Goal: Task Accomplishment & Management: Manage account settings

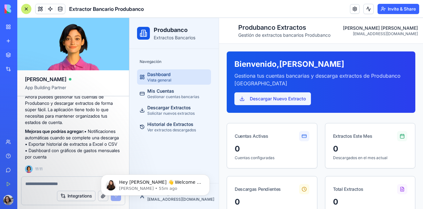
click at [264, 98] on button "Descargar Nuevo Extracto" at bounding box center [272, 99] width 77 height 13
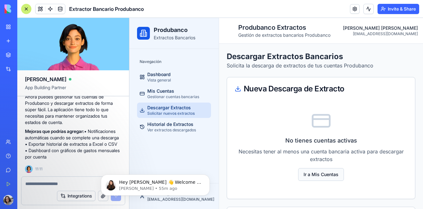
click at [314, 168] on button "Ir a Mis Cuentas" at bounding box center [321, 174] width 46 height 13
click at [313, 175] on button "Ir a Mis Cuentas" at bounding box center [321, 174] width 46 height 13
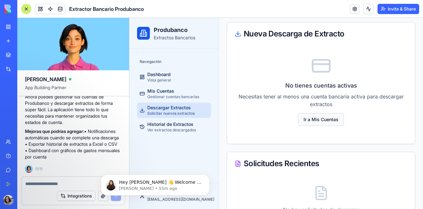
scroll to position [86, 0]
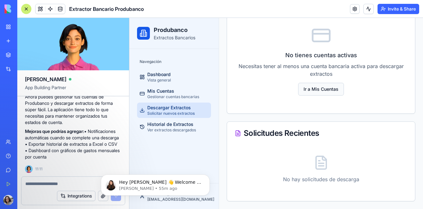
click at [316, 86] on button "Ir a Mis Cuentas" at bounding box center [321, 89] width 46 height 13
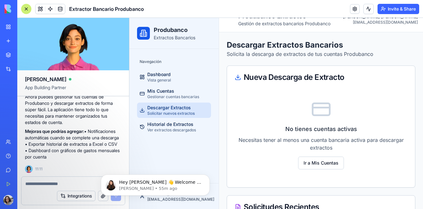
scroll to position [0, 0]
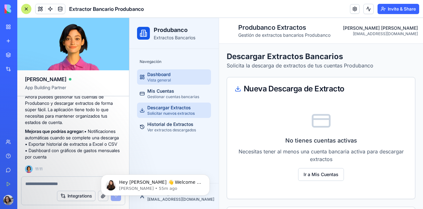
click at [181, 78] on link "Dashboard Vista general" at bounding box center [174, 77] width 74 height 15
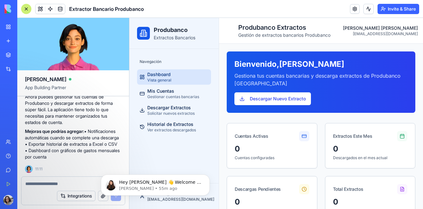
scroll to position [304, 0]
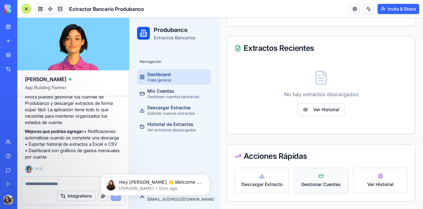
click at [307, 181] on button "Gestionar Cuentas" at bounding box center [321, 181] width 54 height 26
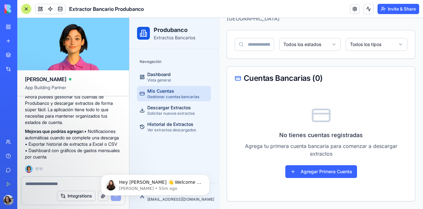
scroll to position [55, 0]
click at [308, 175] on button "Agregar Primera Cuenta" at bounding box center [321, 172] width 72 height 13
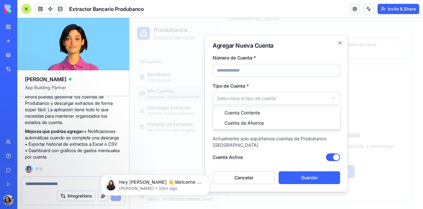
click at [259, 98] on body "**********" at bounding box center [273, 86] width 289 height 246
click at [234, 73] on input "Número de Cuenta *" at bounding box center [276, 70] width 127 height 13
click at [258, 181] on button "Cancelar" at bounding box center [244, 178] width 62 height 13
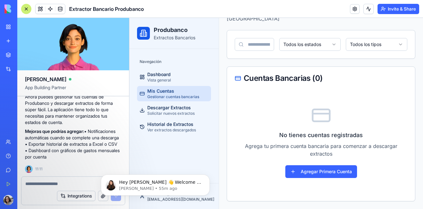
scroll to position [47, 0]
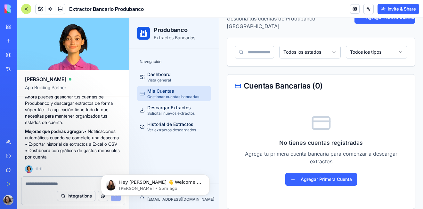
click at [8, 66] on link "Integrations" at bounding box center [15, 69] width 26 height 13
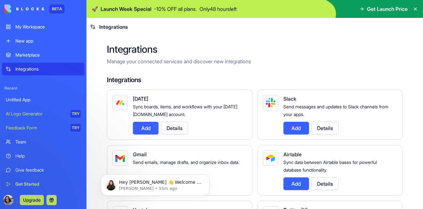
click at [23, 50] on link "Marketplace" at bounding box center [43, 55] width 83 height 13
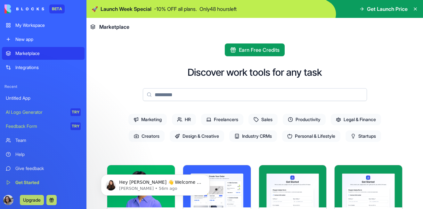
scroll to position [2, 0]
click at [44, 103] on link "Untitled App" at bounding box center [43, 98] width 83 height 13
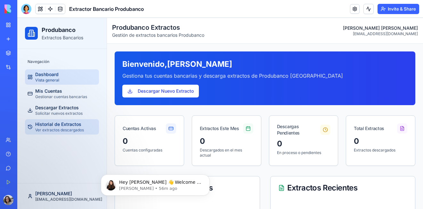
click at [71, 130] on span "Ver extractos descargados" at bounding box center [59, 130] width 49 height 5
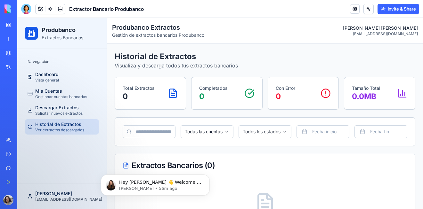
scroll to position [59, 0]
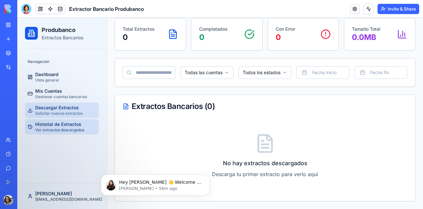
drag, startPoint x: 86, startPoint y: 103, endPoint x: 81, endPoint y: 105, distance: 5.7
click at [81, 105] on ul "Dashboard Vista general Mis Cuentas Gestionar cuentas bancarias Descargar Extra…" at bounding box center [62, 102] width 74 height 65
click at [81, 105] on div "Descargar Extractos Solicitar nuevos extractos" at bounding box center [58, 111] width 47 height 12
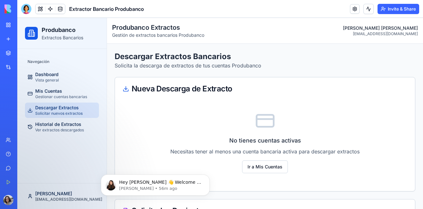
click at [81, 105] on div "Descargar Extractos Solicitar nuevos extractos" at bounding box center [58, 111] width 47 height 12
click at [48, 97] on span "Gestionar cuentas bancarias" at bounding box center [61, 96] width 52 height 5
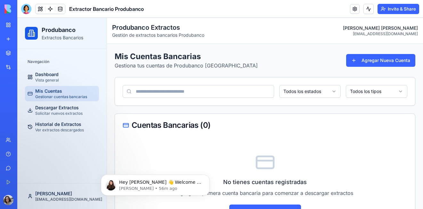
click at [47, 85] on ul "Dashboard Vista general Mis Cuentas Gestionar cuentas bancarias Descargar Extra…" at bounding box center [62, 102] width 74 height 65
click at [47, 82] on span "Vista general" at bounding box center [47, 80] width 24 height 5
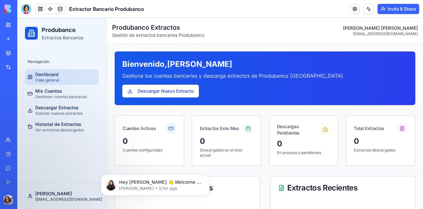
click at [367, 10] on button at bounding box center [369, 9] width 10 height 10
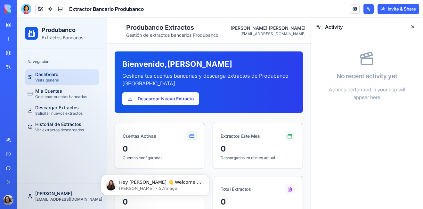
scroll to position [304, 0]
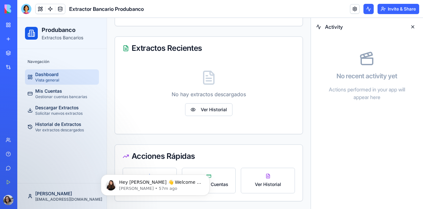
click at [8, 185] on link "Get Started" at bounding box center [15, 182] width 26 height 13
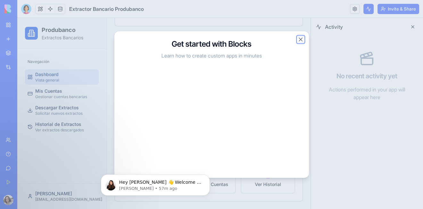
click at [301, 37] on button "Close" at bounding box center [301, 40] width 6 height 6
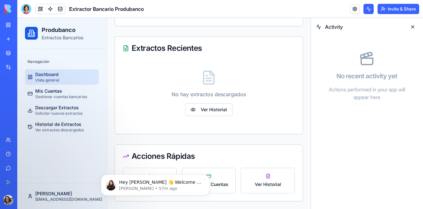
click at [7, 145] on link "Team" at bounding box center [15, 140] width 26 height 13
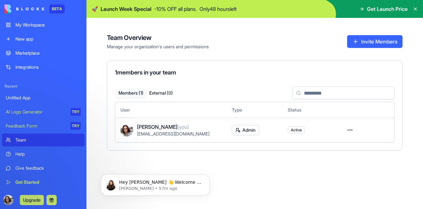
click at [24, 56] on div "Marketplace" at bounding box center [47, 53] width 65 height 6
